Goal: Task Accomplishment & Management: Use online tool/utility

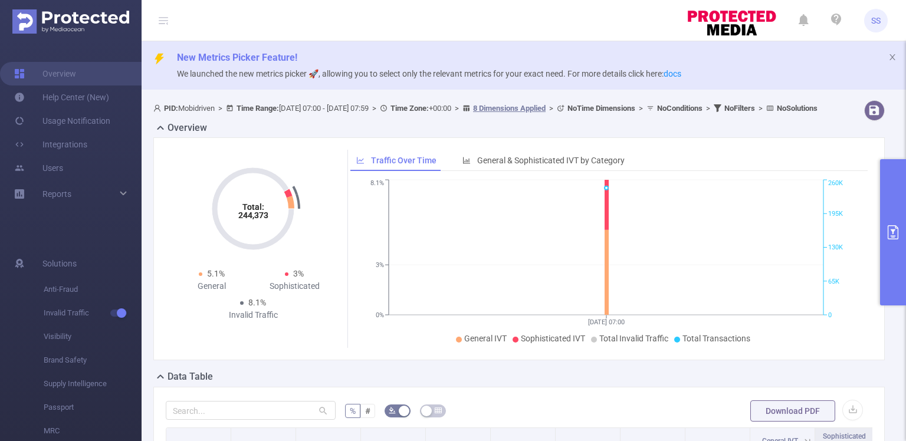
click at [897, 199] on button "primary" at bounding box center [893, 232] width 26 height 146
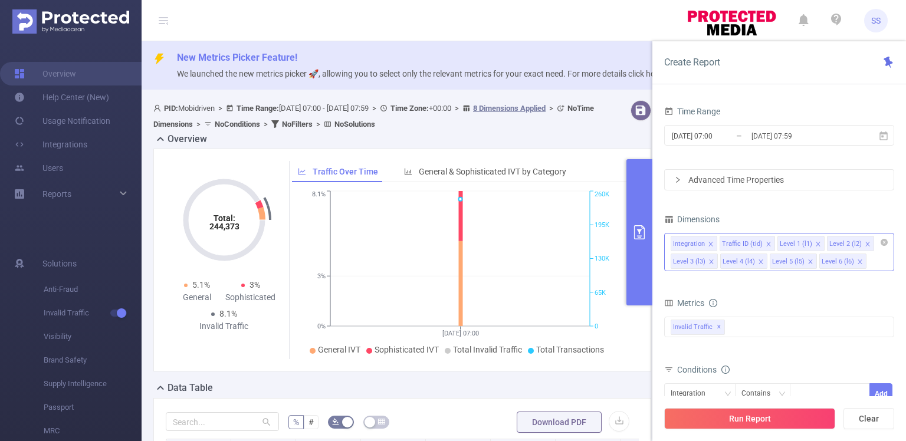
click at [710, 244] on icon "icon: close" at bounding box center [711, 244] width 6 height 6
click at [769, 243] on icon "icon: close" at bounding box center [769, 244] width 6 height 6
click at [769, 244] on li "Level 2 (l2)" at bounding box center [751, 243] width 47 height 15
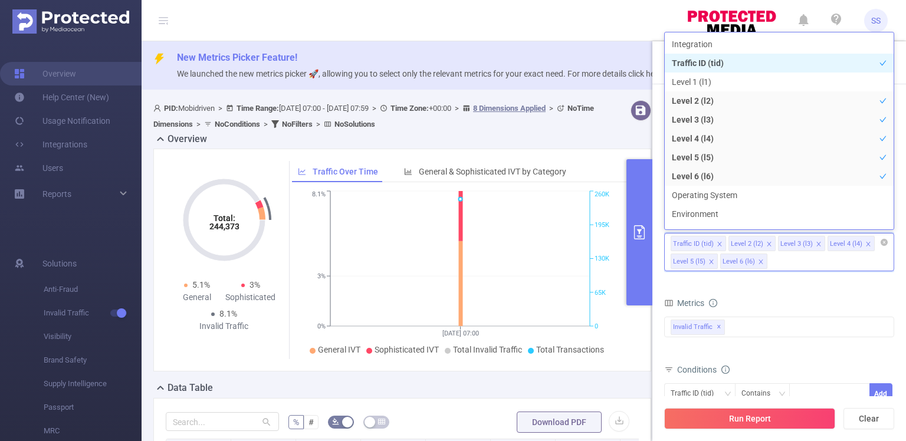
click at [766, 242] on icon "icon: close" at bounding box center [769, 244] width 6 height 6
click at [766, 241] on icon "icon: close" at bounding box center [769, 244] width 6 height 6
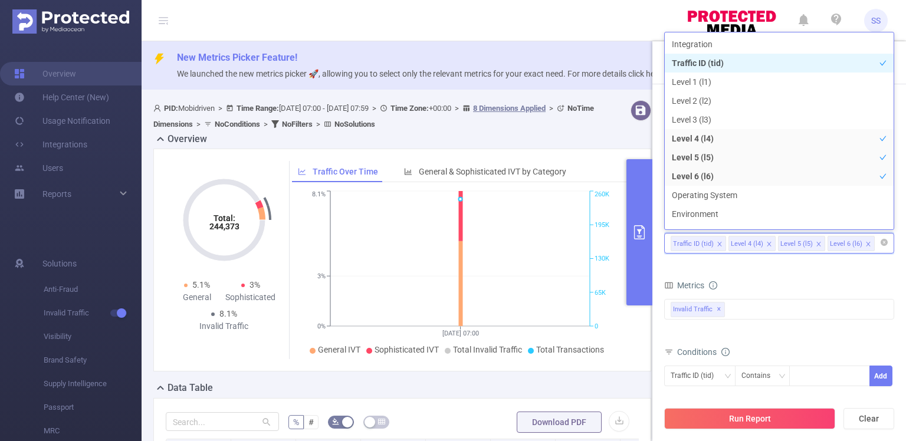
click at [766, 241] on icon "icon: close" at bounding box center [769, 244] width 6 height 6
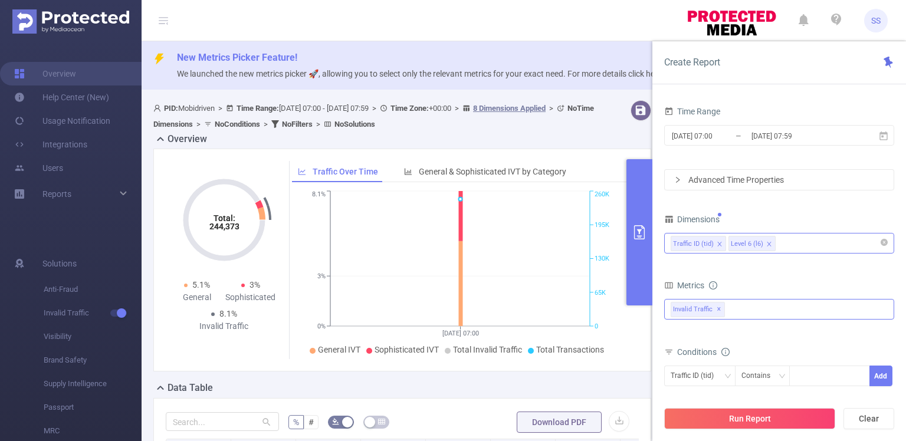
click at [867, 315] on div "Invalid Traffic ✕" at bounding box center [779, 309] width 230 height 21
click at [657, 266] on div "Time Range [DATE] 07:00 _ [DATE] 07:59 Advanced Time Properties Dimensions Traf…" at bounding box center [779, 276] width 254 height 370
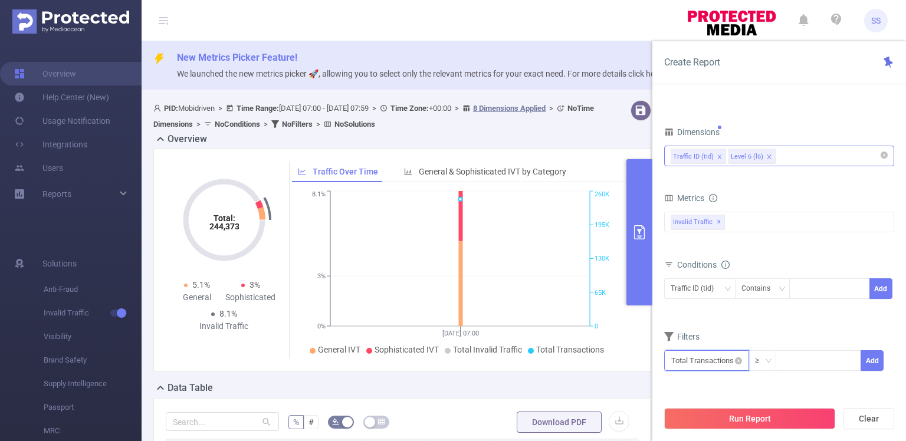
click at [744, 359] on input "text" at bounding box center [706, 360] width 85 height 21
click at [815, 359] on input at bounding box center [818, 360] width 84 height 18
click at [711, 291] on div "Traffic ID (tid)" at bounding box center [695, 288] width 51 height 19
click at [818, 333] on div "Filters" at bounding box center [779, 337] width 230 height 19
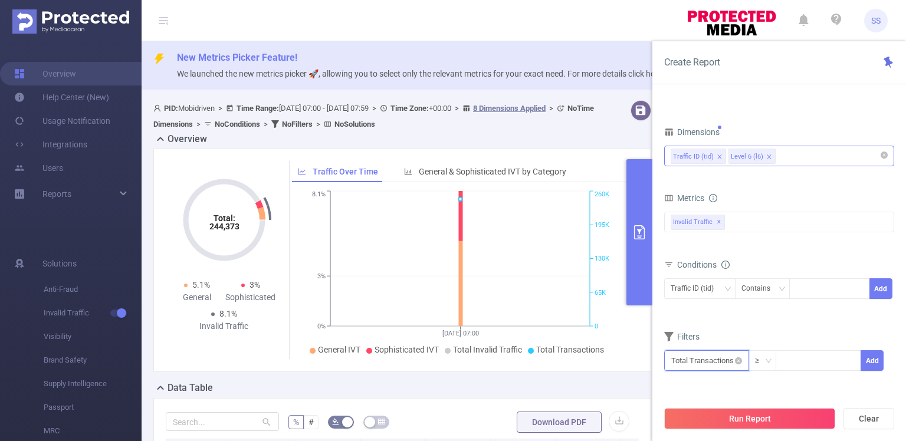
click at [732, 364] on input "text" at bounding box center [706, 360] width 85 height 21
click at [803, 363] on input at bounding box center [818, 360] width 84 height 18
click at [878, 357] on button "Add" at bounding box center [871, 360] width 23 height 21
click at [815, 355] on input at bounding box center [818, 360] width 84 height 18
type input "50"
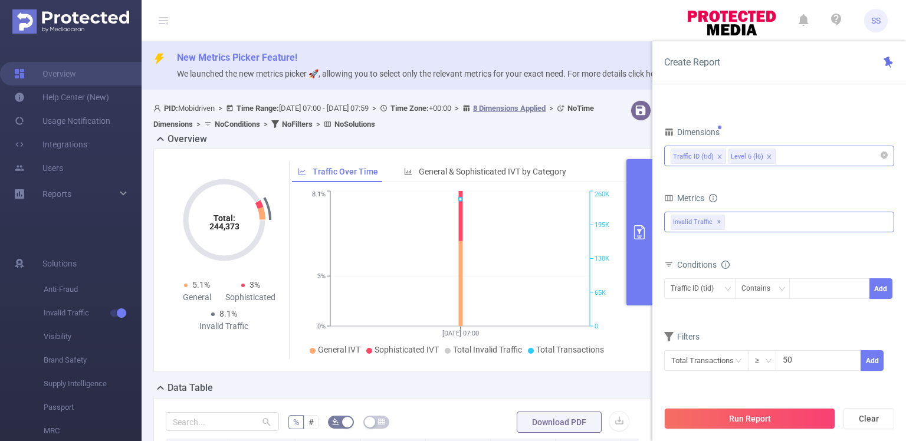
click at [863, 215] on div "Invalid Traffic ✕ Anti-Fraud Invalid Traffic" at bounding box center [779, 222] width 230 height 21
click at [788, 333] on div "Filters" at bounding box center [779, 337] width 230 height 19
click at [870, 356] on button "Add" at bounding box center [871, 360] width 23 height 21
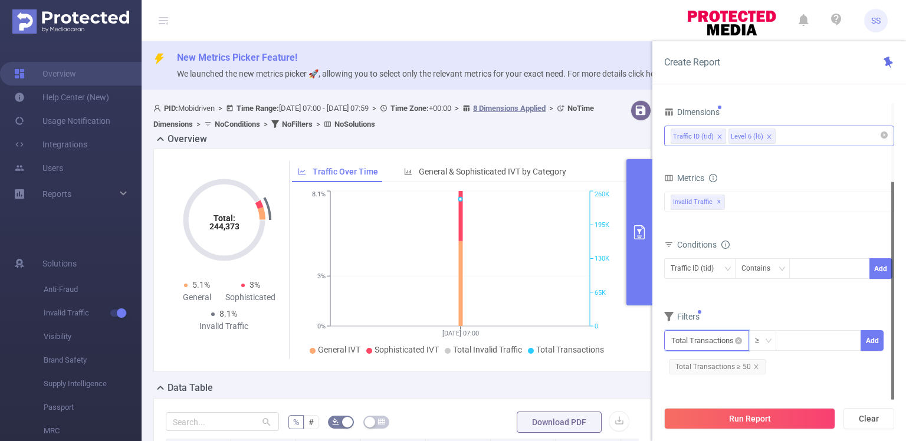
click at [719, 337] on input "text" at bounding box center [706, 340] width 85 height 21
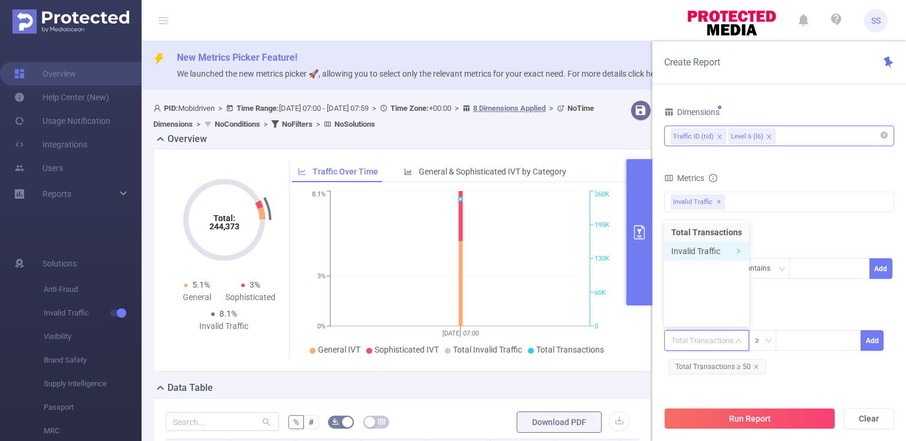
click at [735, 252] on icon "icon: right" at bounding box center [738, 251] width 6 height 6
click at [705, 228] on li "Total Transactions" at bounding box center [705, 232] width 82 height 19
click at [686, 342] on input "text" at bounding box center [706, 340] width 85 height 21
click at [682, 231] on li "Total Transactions" at bounding box center [706, 232] width 85 height 19
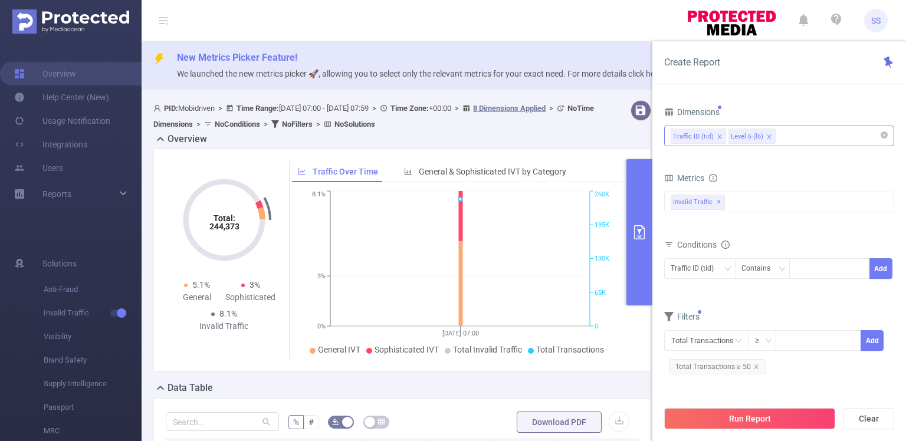
click at [778, 294] on form "Dimensions Traffic ID (tid) Level 6 (l6) Metrics bp_total bp_adult bp_arms bp_c…" at bounding box center [779, 245] width 230 height 282
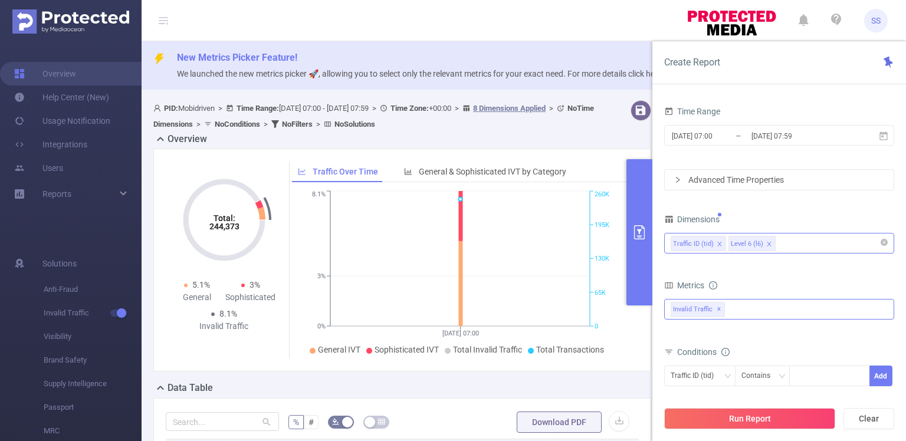
click at [741, 307] on div "Invalid Traffic ✕ Anti-Fraud Invalid Traffic" at bounding box center [779, 309] width 230 height 21
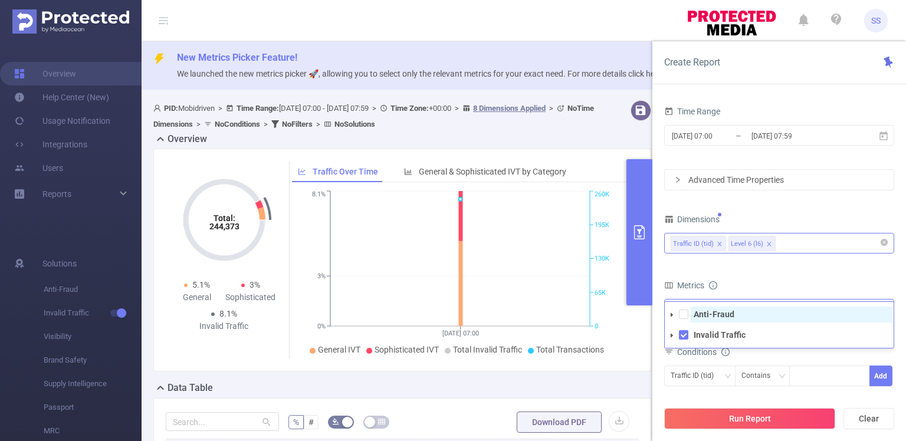
click at [741, 311] on span "Anti-Fraud" at bounding box center [791, 315] width 202 height 16
click at [751, 269] on form "Dimensions Traffic ID (tid) Level 6 (l6) Metrics bp_total bp_adult bp_arms bp_c…" at bounding box center [779, 352] width 230 height 282
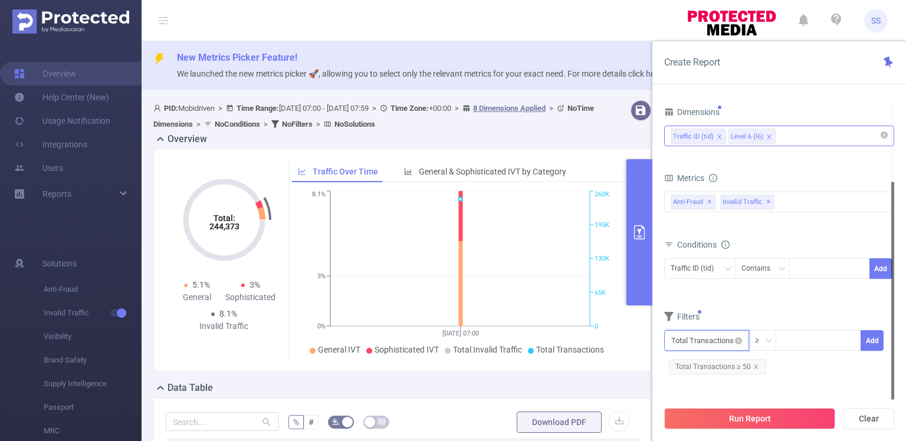
click at [715, 335] on input "text" at bounding box center [706, 340] width 85 height 21
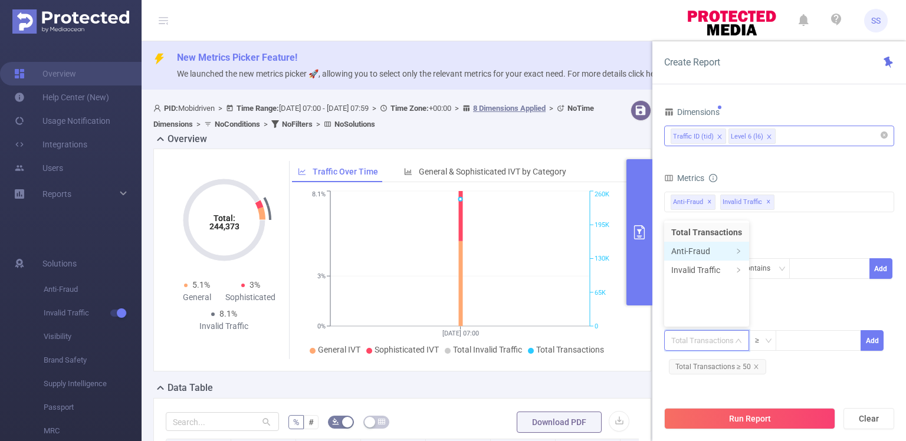
click at [713, 249] on li "Anti-Fraud" at bounding box center [706, 251] width 85 height 19
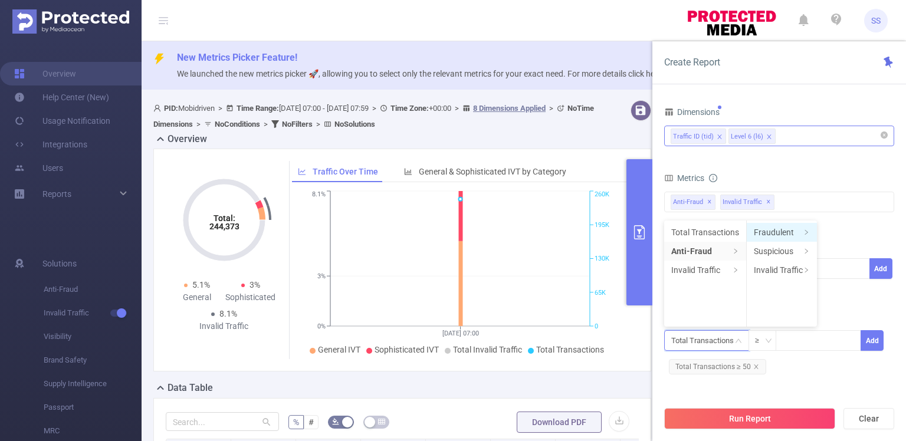
click at [797, 231] on li "Fraudulent" at bounding box center [781, 232] width 70 height 19
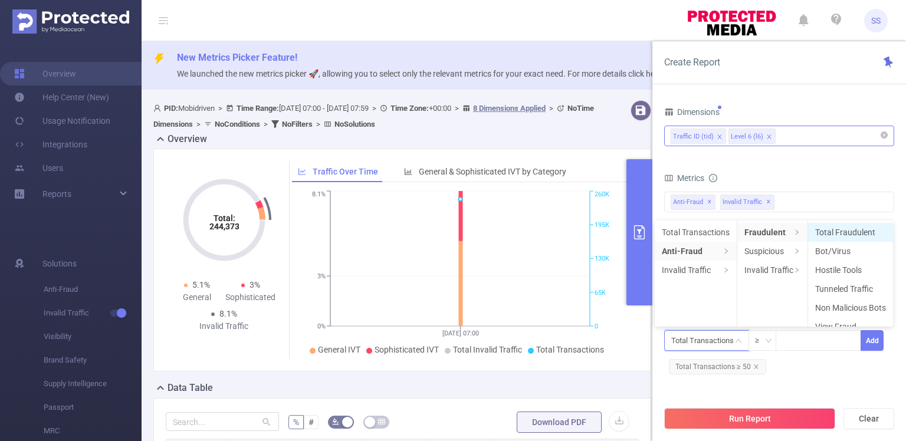
click at [842, 236] on li "Total Fraudulent" at bounding box center [850, 232] width 85 height 19
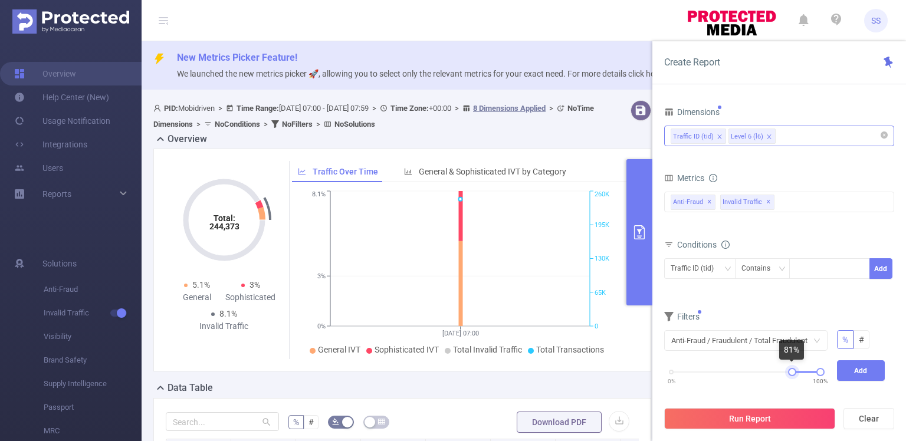
drag, startPoint x: 670, startPoint y: 371, endPoint x: 790, endPoint y: 380, distance: 120.6
click at [790, 380] on div "0% 100%" at bounding box center [745, 376] width 173 height 32
click at [788, 372] on div at bounding box center [790, 372] width 8 height 8
click at [868, 373] on button "Add" at bounding box center [861, 370] width 48 height 21
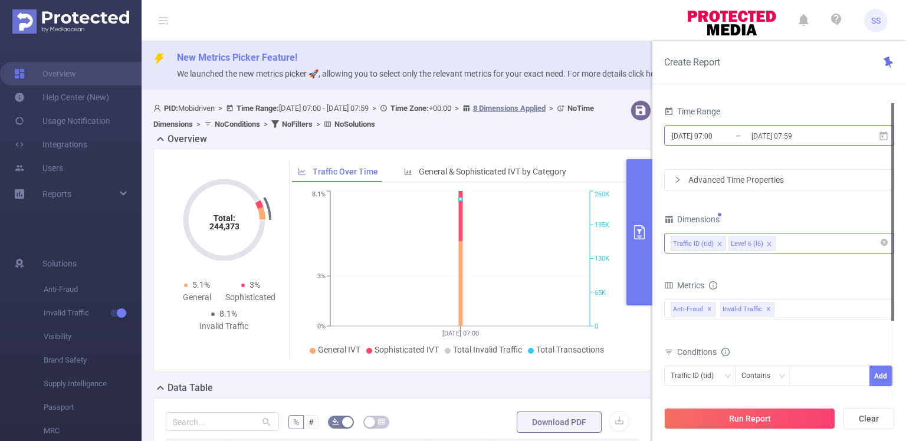
click at [720, 132] on input "[DATE] 07:00" at bounding box center [718, 136] width 96 height 16
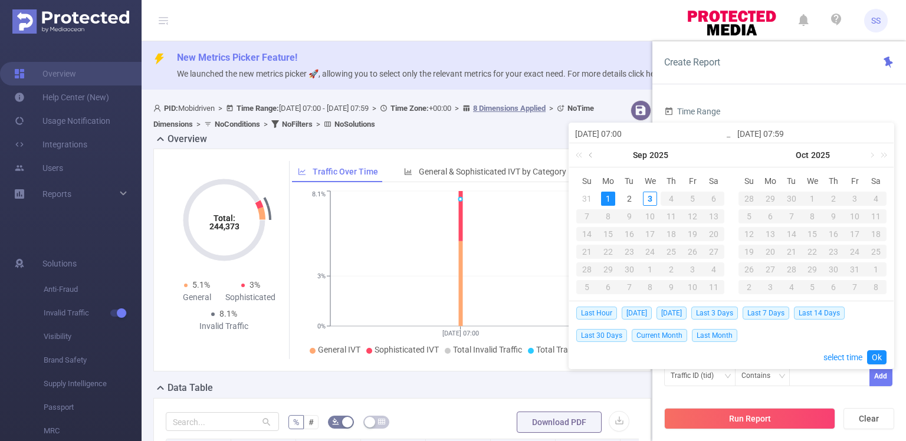
click at [592, 150] on link at bounding box center [591, 155] width 11 height 24
click at [588, 215] on div "3" at bounding box center [587, 216] width 14 height 14
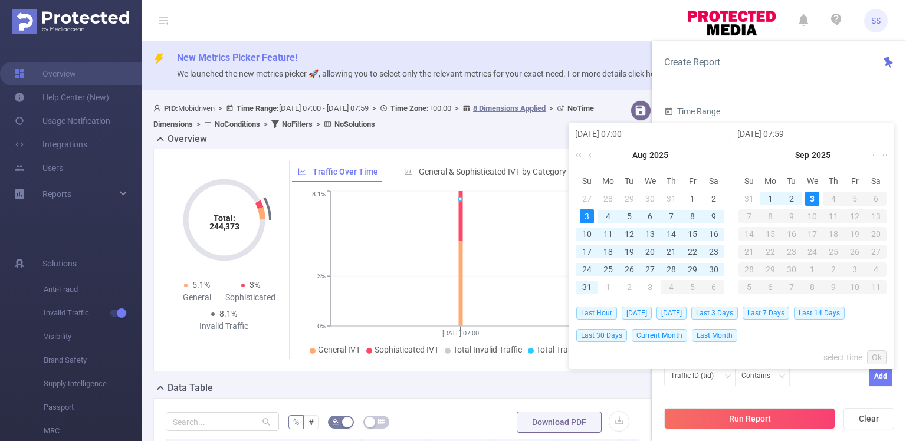
click at [818, 200] on div "3" at bounding box center [812, 199] width 14 height 14
type input "[DATE] 07:00"
type input "[DATE] 07:59"
type input "[DATE] 07:00"
type input "[DATE] 07:59"
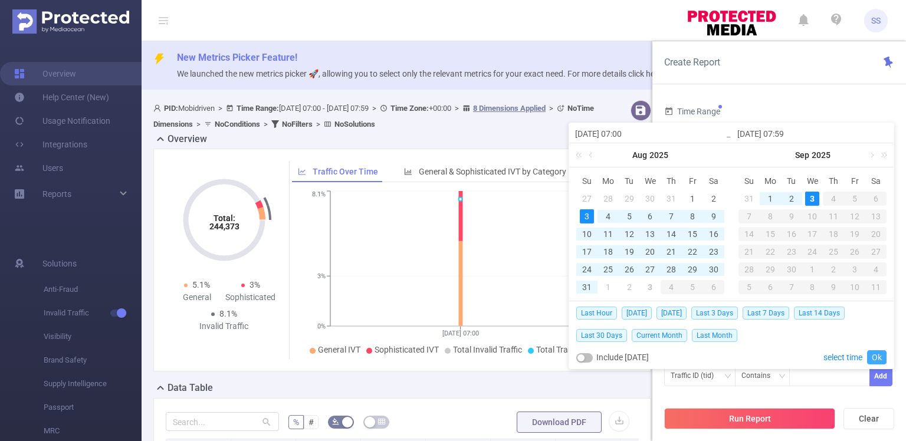
click at [882, 352] on link "Ok" at bounding box center [876, 357] width 19 height 14
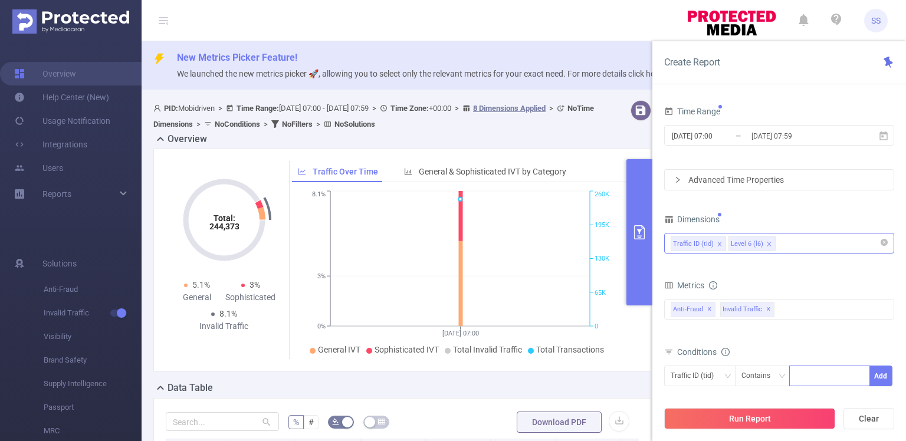
click at [825, 375] on div at bounding box center [829, 375] width 68 height 19
type input "link"
click at [882, 374] on button "Add" at bounding box center [880, 376] width 23 height 21
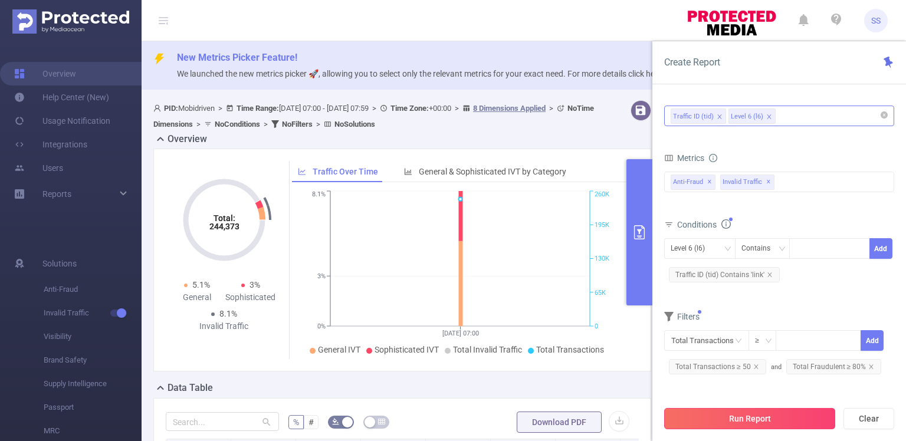
click at [775, 419] on button "Run Report" at bounding box center [749, 418] width 171 height 21
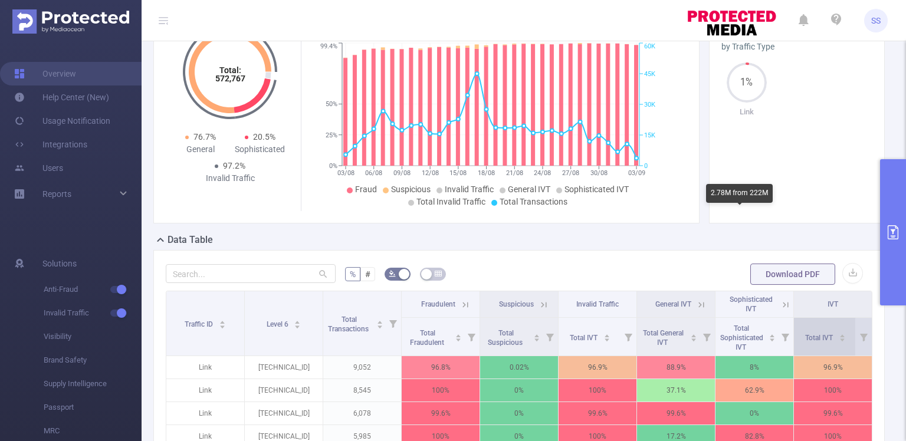
scroll to position [236, 0]
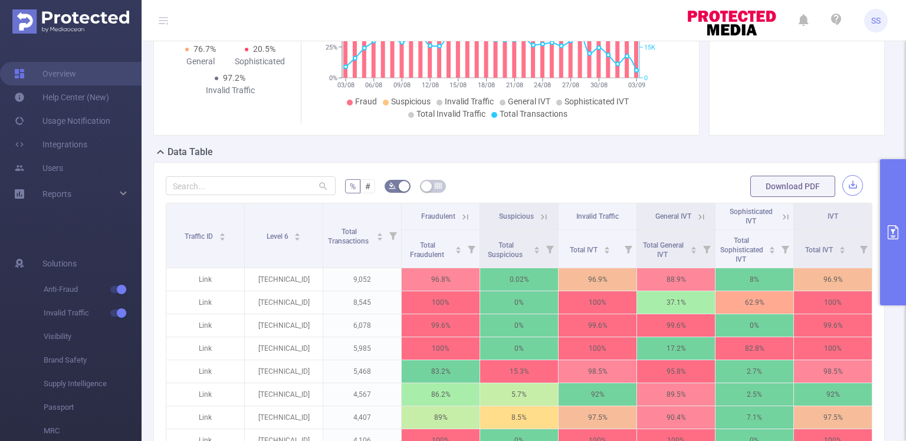
click at [842, 177] on button "button" at bounding box center [852, 185] width 21 height 21
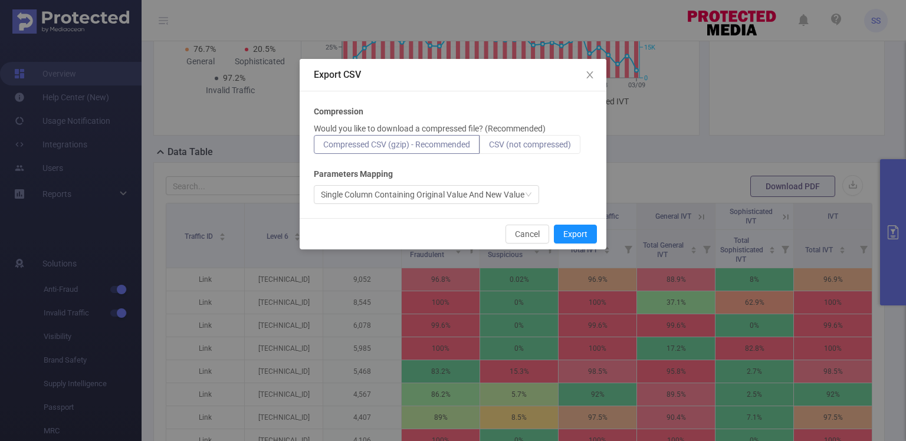
click at [531, 149] on label "CSV (not compressed)" at bounding box center [529, 144] width 101 height 19
click at [489, 147] on input "CSV (not compressed)" at bounding box center [489, 147] width 0 height 0
click at [535, 144] on span "CSV (not compressed)" at bounding box center [530, 144] width 82 height 9
click at [489, 147] on input "CSV (not compressed)" at bounding box center [489, 147] width 0 height 0
click at [568, 229] on button "Export" at bounding box center [575, 234] width 43 height 19
